Goal: Check status: Check status

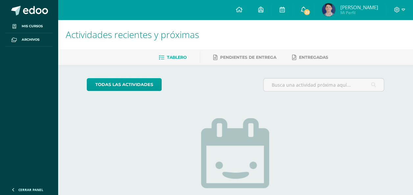
click at [308, 12] on span "22" at bounding box center [306, 12] width 7 height 7
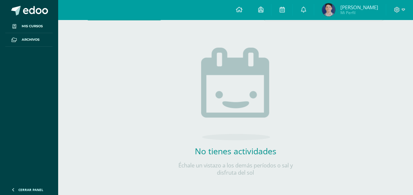
click at [354, 7] on span "[PERSON_NAME]" at bounding box center [359, 7] width 38 height 7
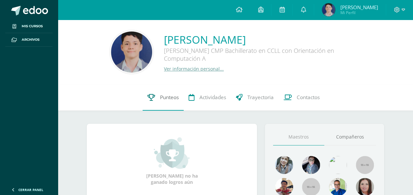
click at [170, 93] on link "Punteos" at bounding box center [163, 97] width 41 height 26
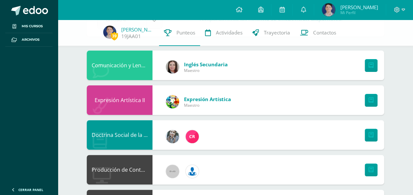
scroll to position [54, 0]
